Goal: Task Accomplishment & Management: Complete application form

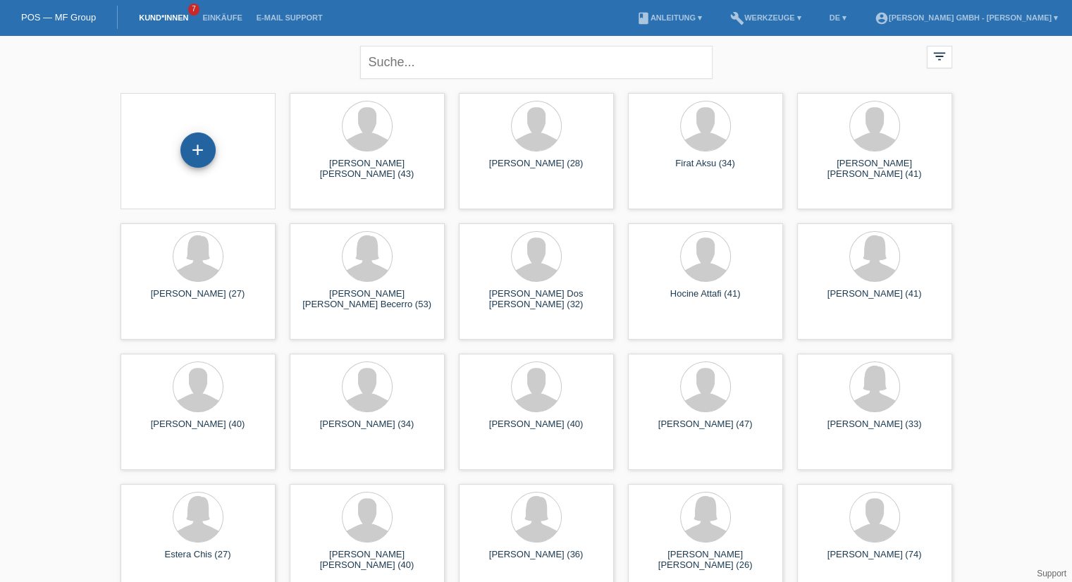
click at [192, 147] on div "+" at bounding box center [197, 149] width 35 height 35
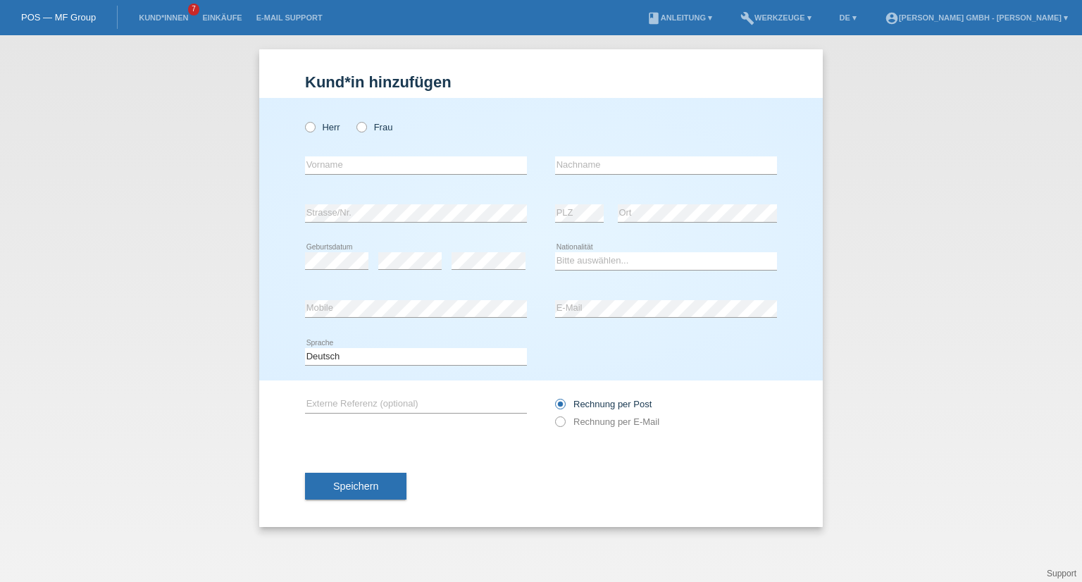
click at [352, 129] on div "Herr Frau" at bounding box center [416, 127] width 222 height 29
click at [369, 132] on label "Frau" at bounding box center [375, 127] width 36 height 11
click at [366, 131] on input "Frau" at bounding box center [361, 126] width 9 height 9
radio input "true"
click at [332, 161] on input "text" at bounding box center [416, 165] width 222 height 18
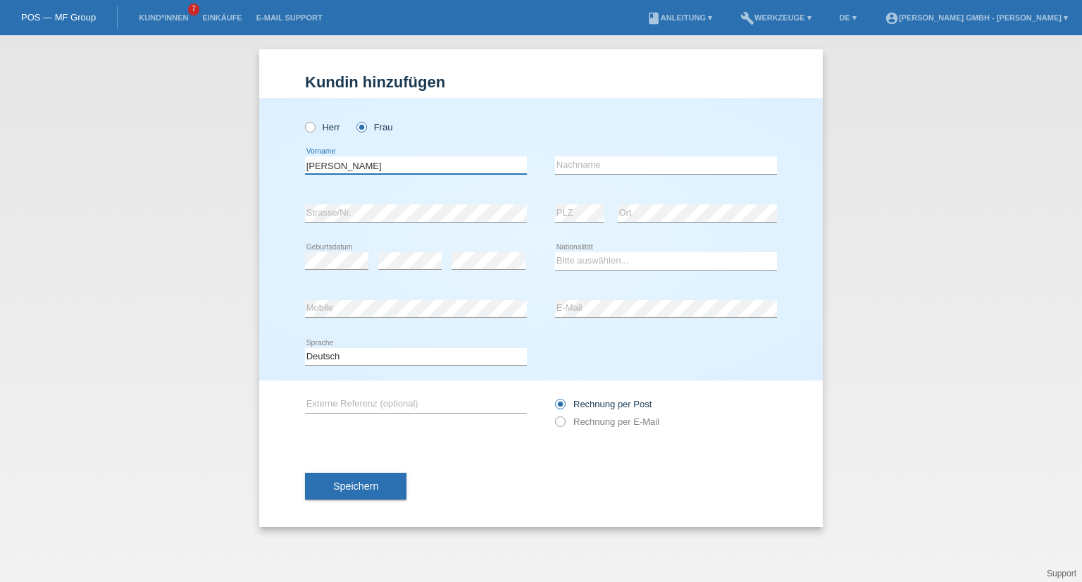
type input "[PERSON_NAME]"
type input "Baranati"
click at [579, 259] on select "Bitte auswählen... Schweiz Deutschland Liechtenstein Österreich ------------ Af…" at bounding box center [666, 260] width 222 height 17
select select "CH"
click at [555, 252] on select "Bitte auswählen... Schweiz Deutschland Liechtenstein Österreich ------------ Af…" at bounding box center [666, 260] width 222 height 17
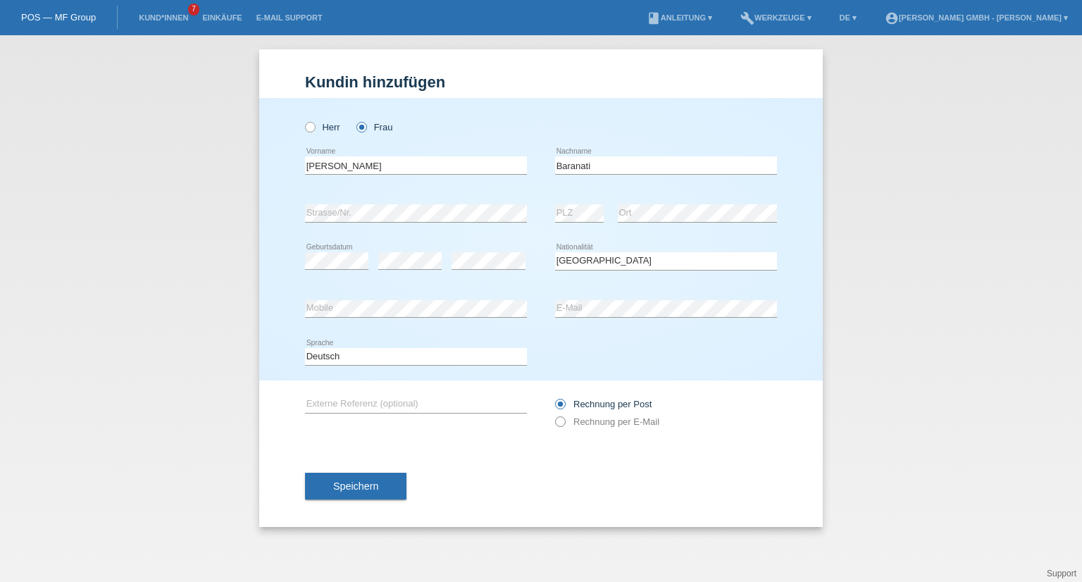
click at [615, 424] on label "Rechnung per E-Mail" at bounding box center [607, 422] width 104 height 11
click at [575, 294] on div "error E-Mail" at bounding box center [666, 309] width 222 height 48
click at [589, 221] on div "error PLZ" at bounding box center [579, 213] width 49 height 18
click at [350, 391] on div "error Externe Referenz (optional)" at bounding box center [416, 405] width 222 height 48
click at [345, 398] on input "text" at bounding box center [416, 404] width 222 height 18
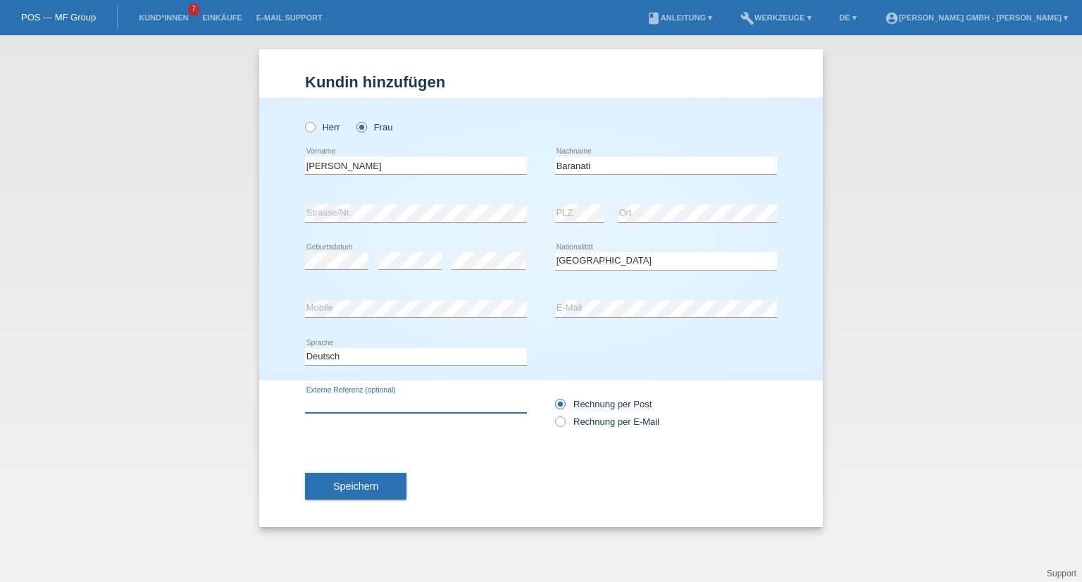
paste input "725010636BL"
type input "725010636BL"
click at [441, 444] on div "725010636BL error Externe Referenz (optional) Rechnung per Post" at bounding box center [541, 413] width 472 height 65
click at [589, 421] on label "Rechnung per E-Mail" at bounding box center [607, 422] width 104 height 11
click at [565, 421] on input "Rechnung per E-Mail" at bounding box center [559, 426] width 9 height 18
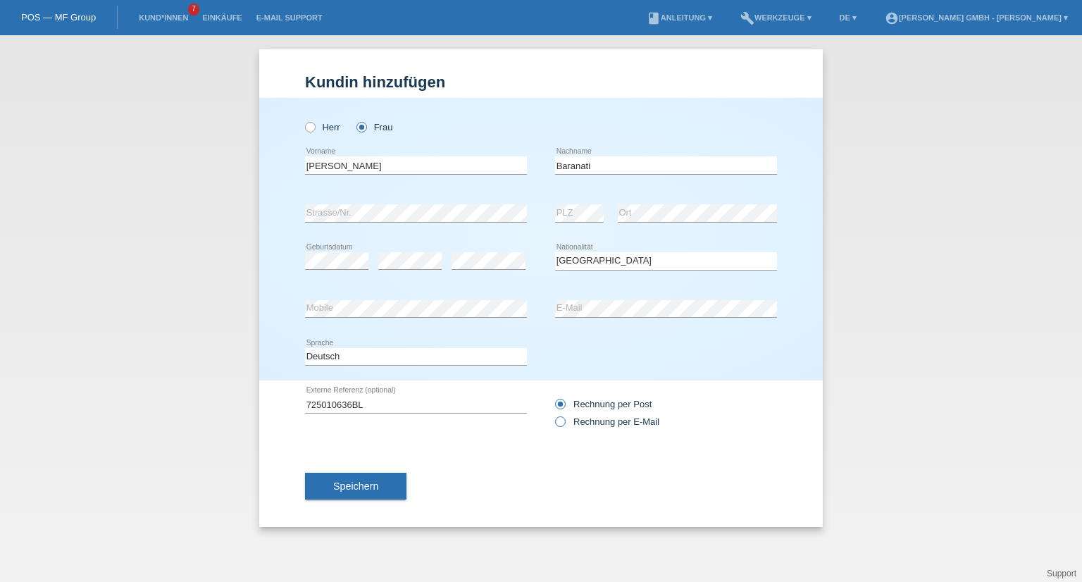
radio input "true"
click at [513, 451] on div "Speichern" at bounding box center [541, 486] width 472 height 82
click at [378, 491] on button "Speichern" at bounding box center [355, 486] width 101 height 27
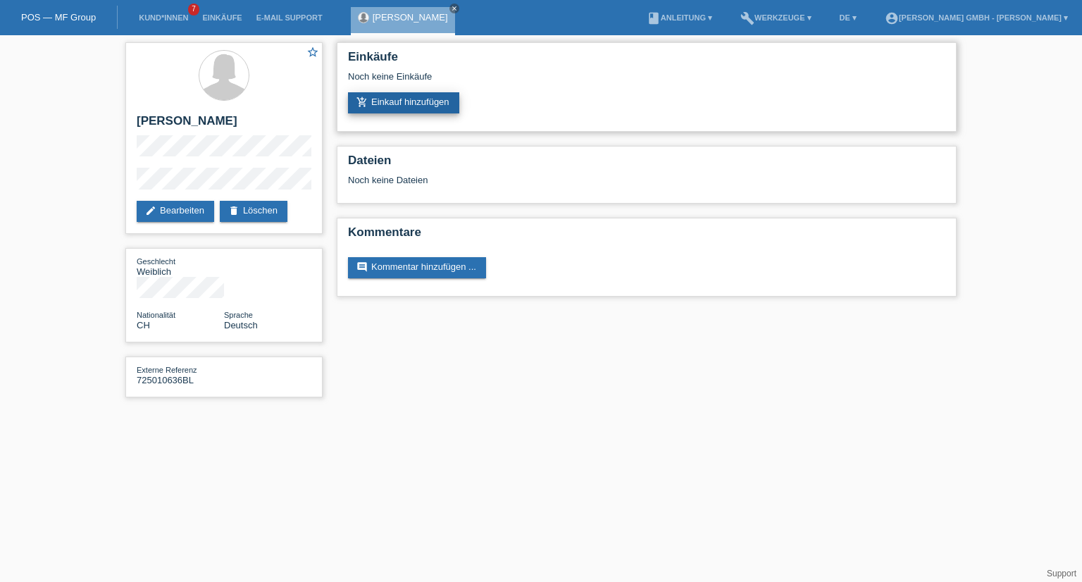
click at [407, 101] on link "add_shopping_cart Einkauf hinzufügen" at bounding box center [403, 102] width 111 height 21
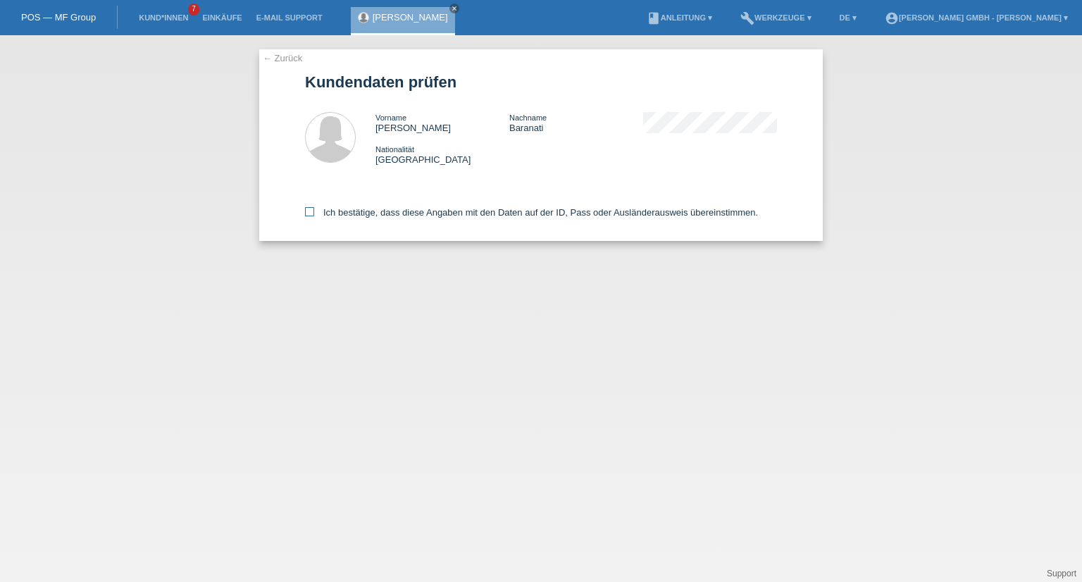
click at [311, 214] on icon at bounding box center [309, 211] width 9 height 9
click at [311, 214] on input "Ich bestätige, dass diese Angaben mit den Daten auf der ID, Pass oder Ausländer…" at bounding box center [309, 211] width 9 height 9
checkbox input "true"
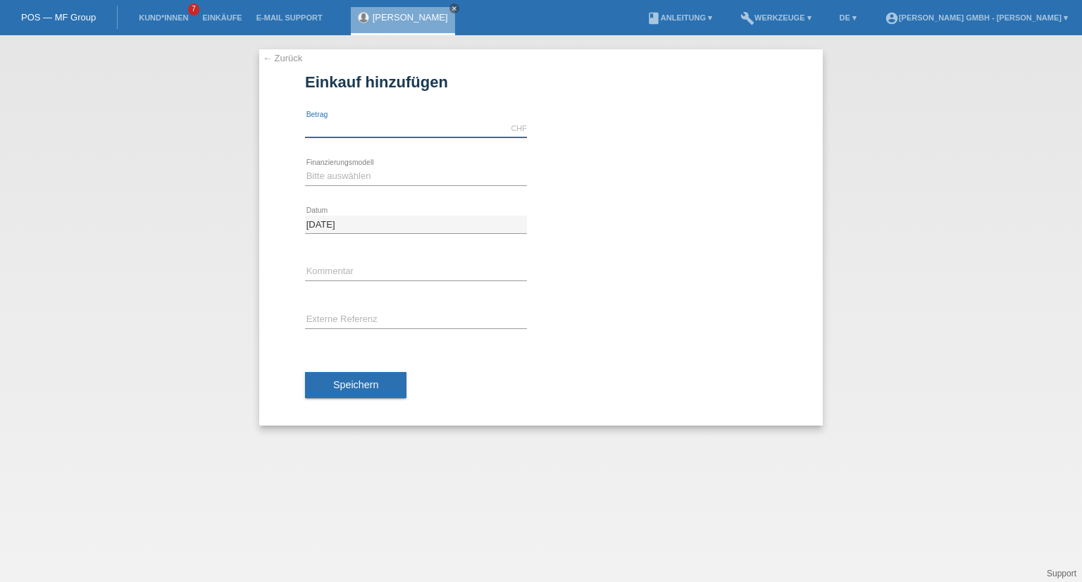
click at [364, 132] on input "text" at bounding box center [416, 129] width 222 height 18
type input "449.00"
click at [342, 181] on select "Bitte auswählen Kauf auf Rechnung mit Teilzahlungsoption Fixe Raten" at bounding box center [416, 176] width 222 height 17
select select "198"
click at [305, 168] on select "Bitte auswählen Kauf auf Rechnung mit Teilzahlungsoption Fixe Raten" at bounding box center [416, 176] width 222 height 17
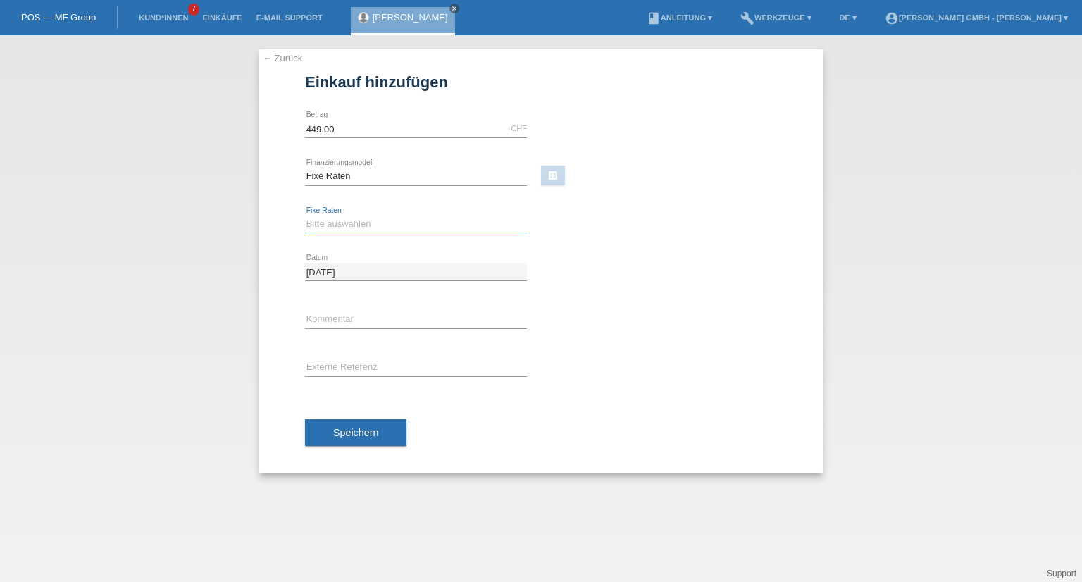
click at [341, 218] on select "Bitte auswählen 12 Raten 24 Raten" at bounding box center [416, 224] width 222 height 17
select select "532"
click at [305, 216] on select "Bitte auswählen 12 Raten 24 Raten" at bounding box center [416, 224] width 222 height 17
click at [319, 359] on input "text" at bounding box center [416, 368] width 222 height 18
paste input "725010636BL"
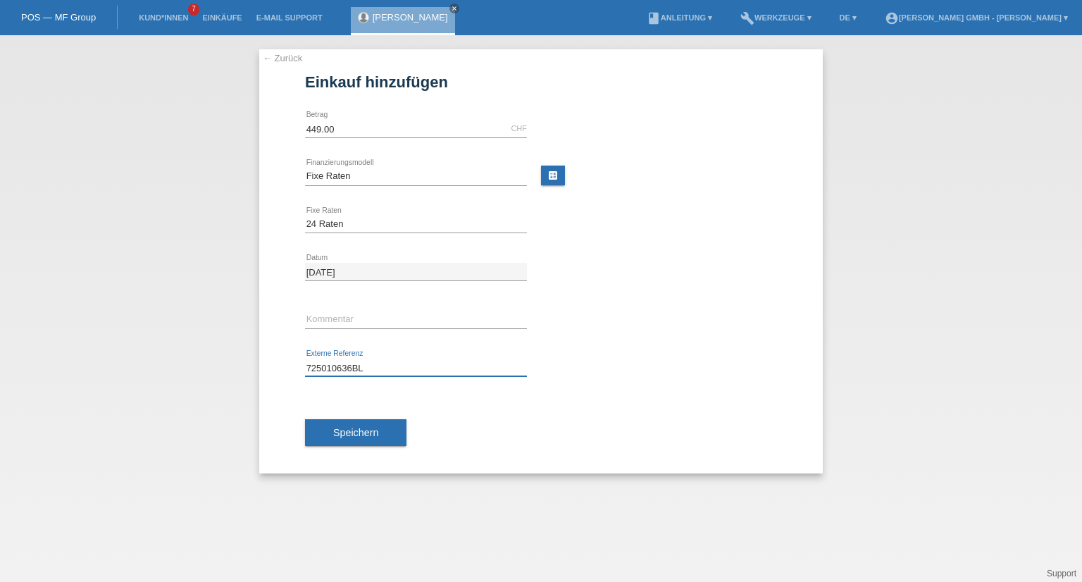
type input "725010636BL"
click at [586, 402] on div "Speichern" at bounding box center [541, 433] width 472 height 82
click at [375, 432] on span "Speichern" at bounding box center [355, 432] width 45 height 11
